Goal: Check status: Check status

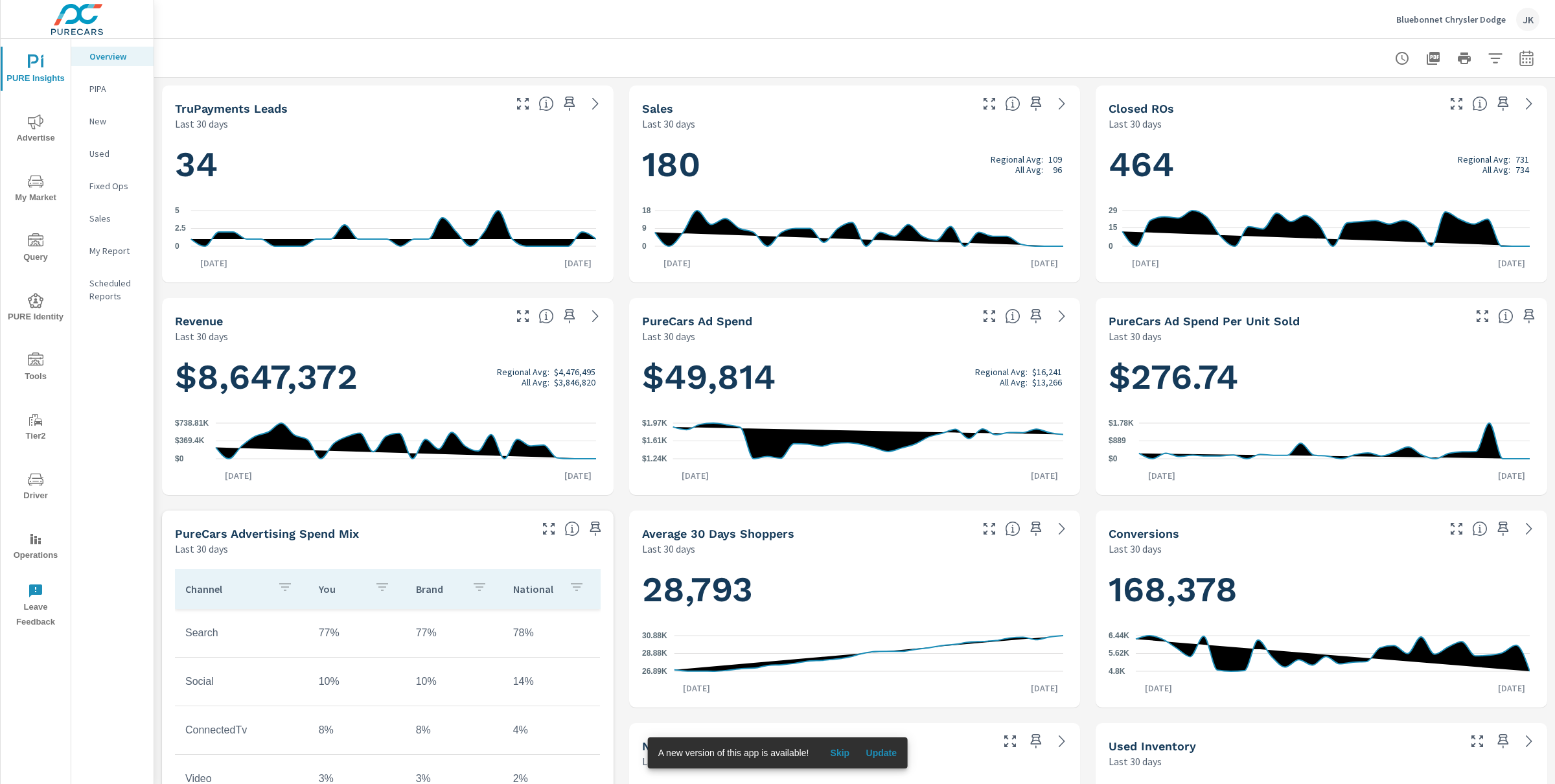
scroll to position [1, 0]
click at [885, 756] on span "Update" at bounding box center [881, 753] width 31 height 12
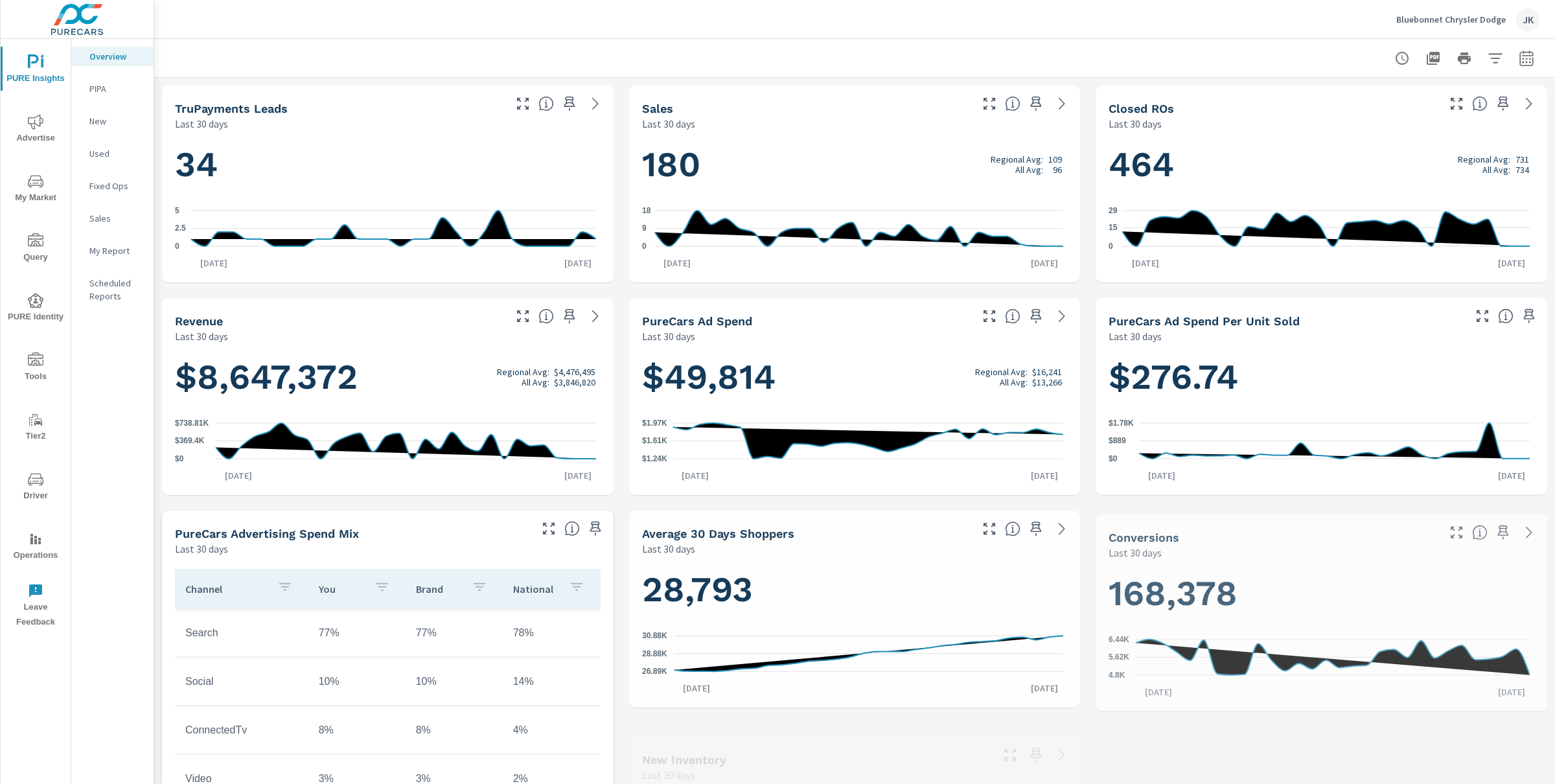
scroll to position [1, 0]
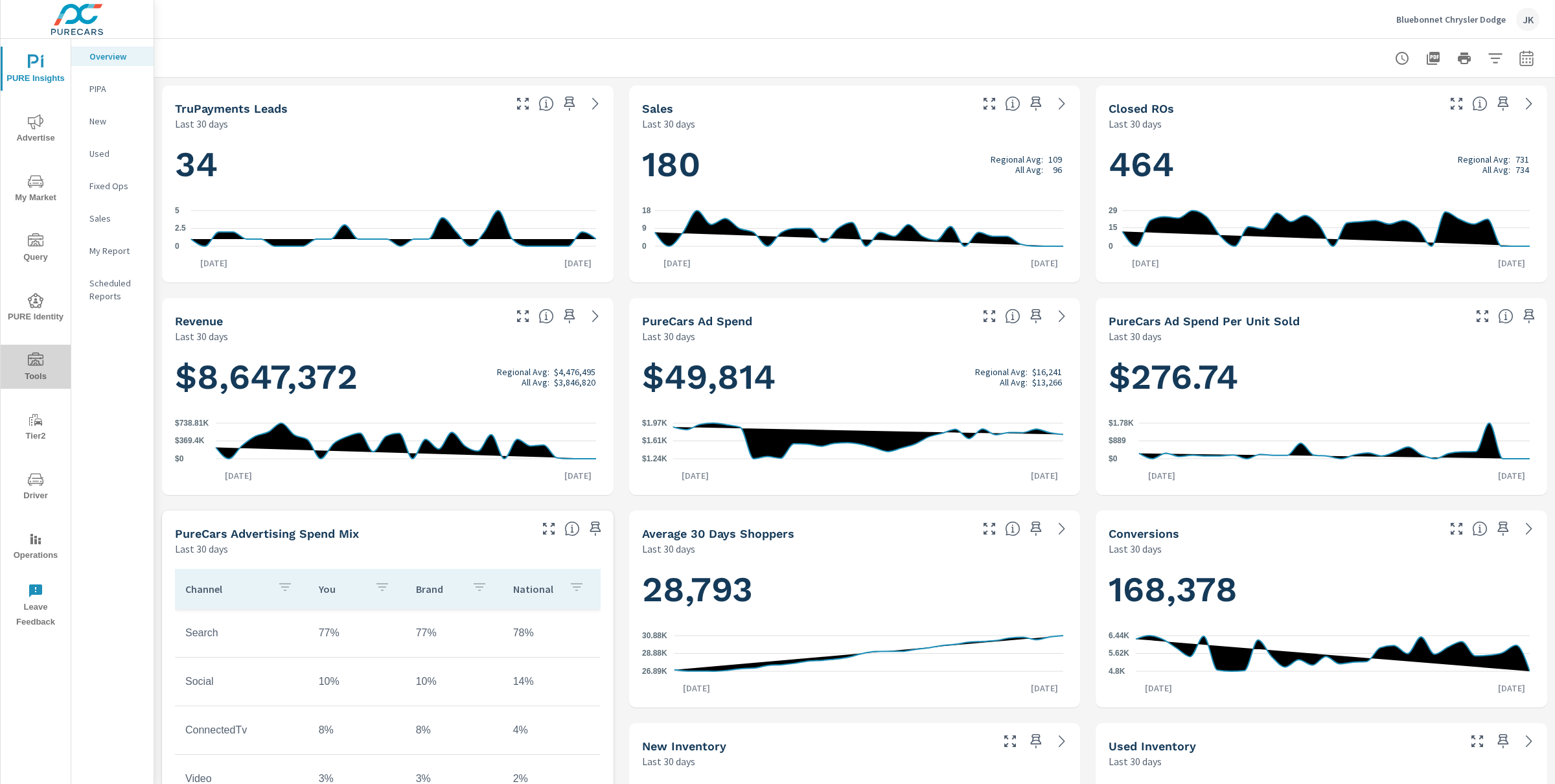
click at [40, 354] on icon "nav menu" at bounding box center [35, 360] width 15 height 15
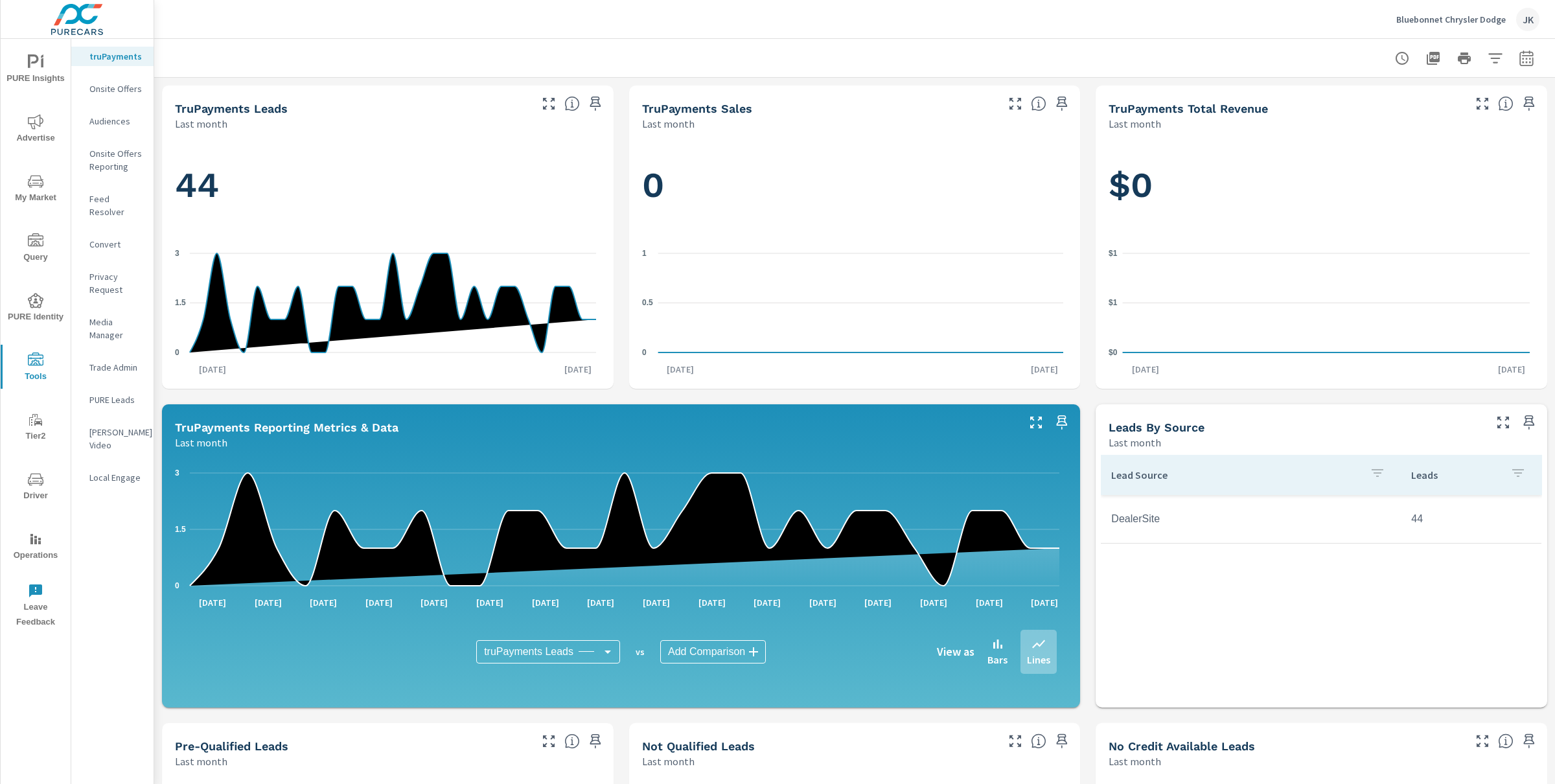
scroll to position [1, 0]
click at [41, 251] on span "Query" at bounding box center [35, 250] width 62 height 32
